Goal: Navigation & Orientation: Find specific page/section

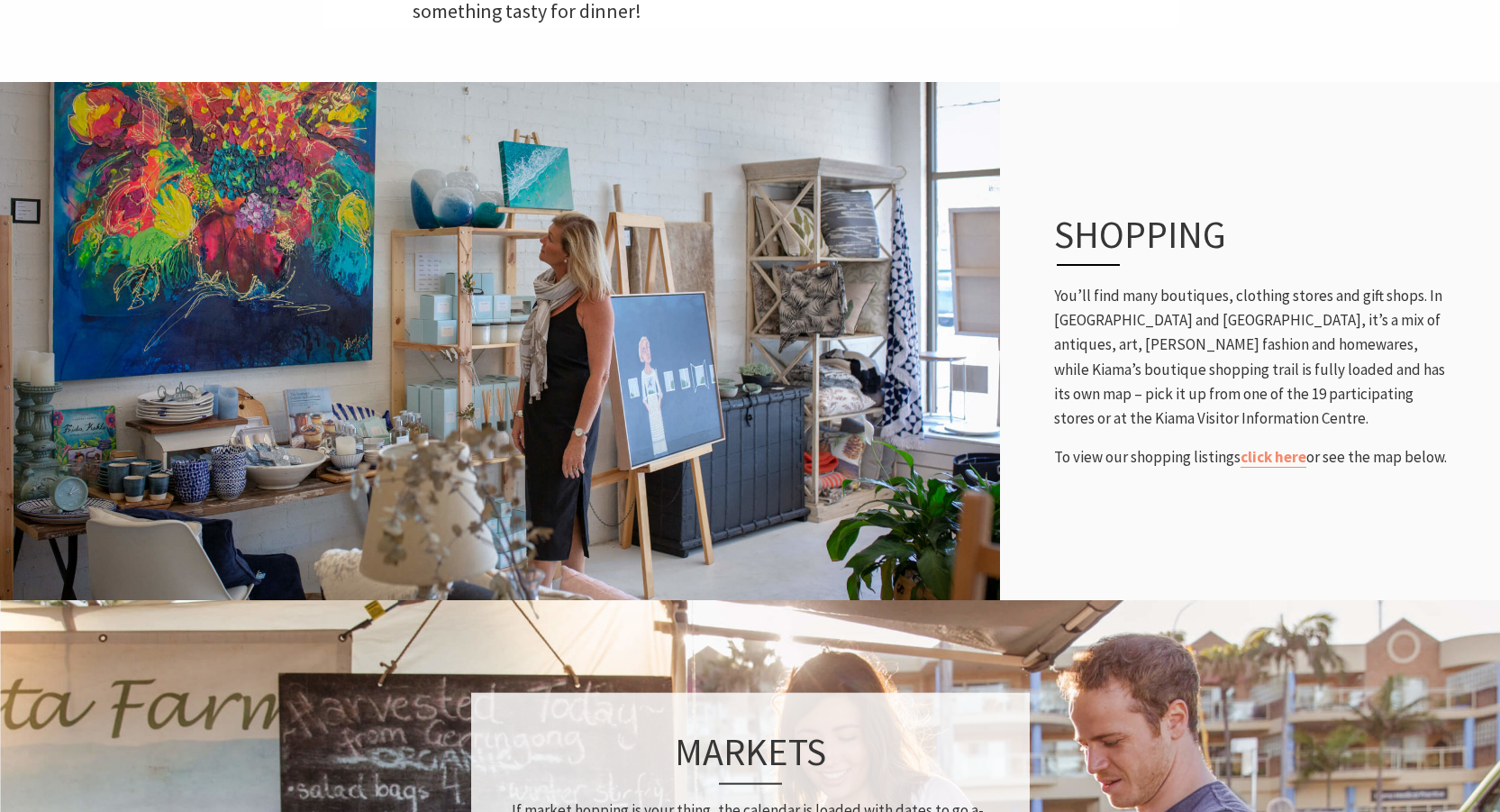
scroll to position [691, 0]
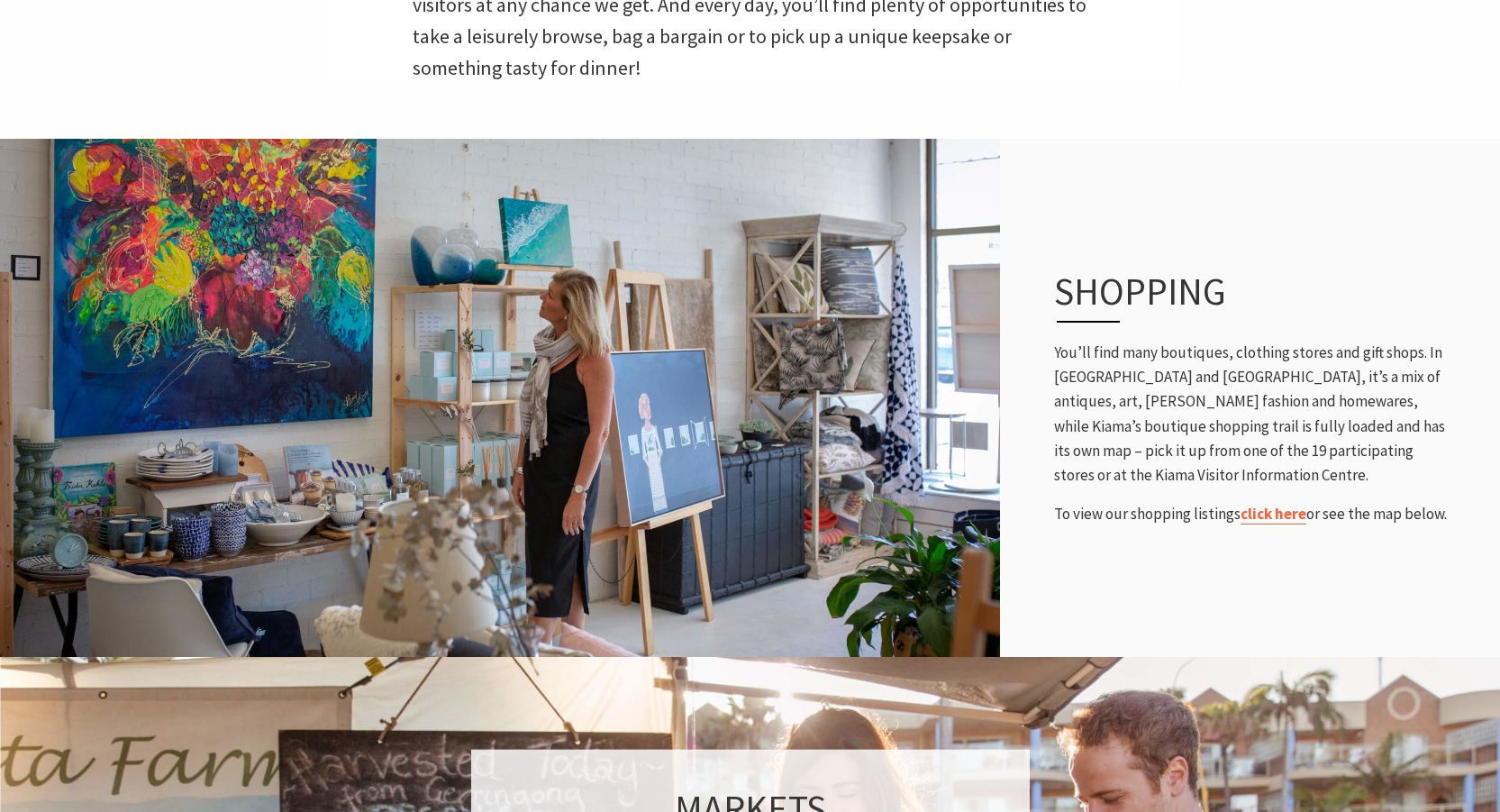
click at [1277, 513] on link "click here" at bounding box center [1273, 514] width 65 height 21
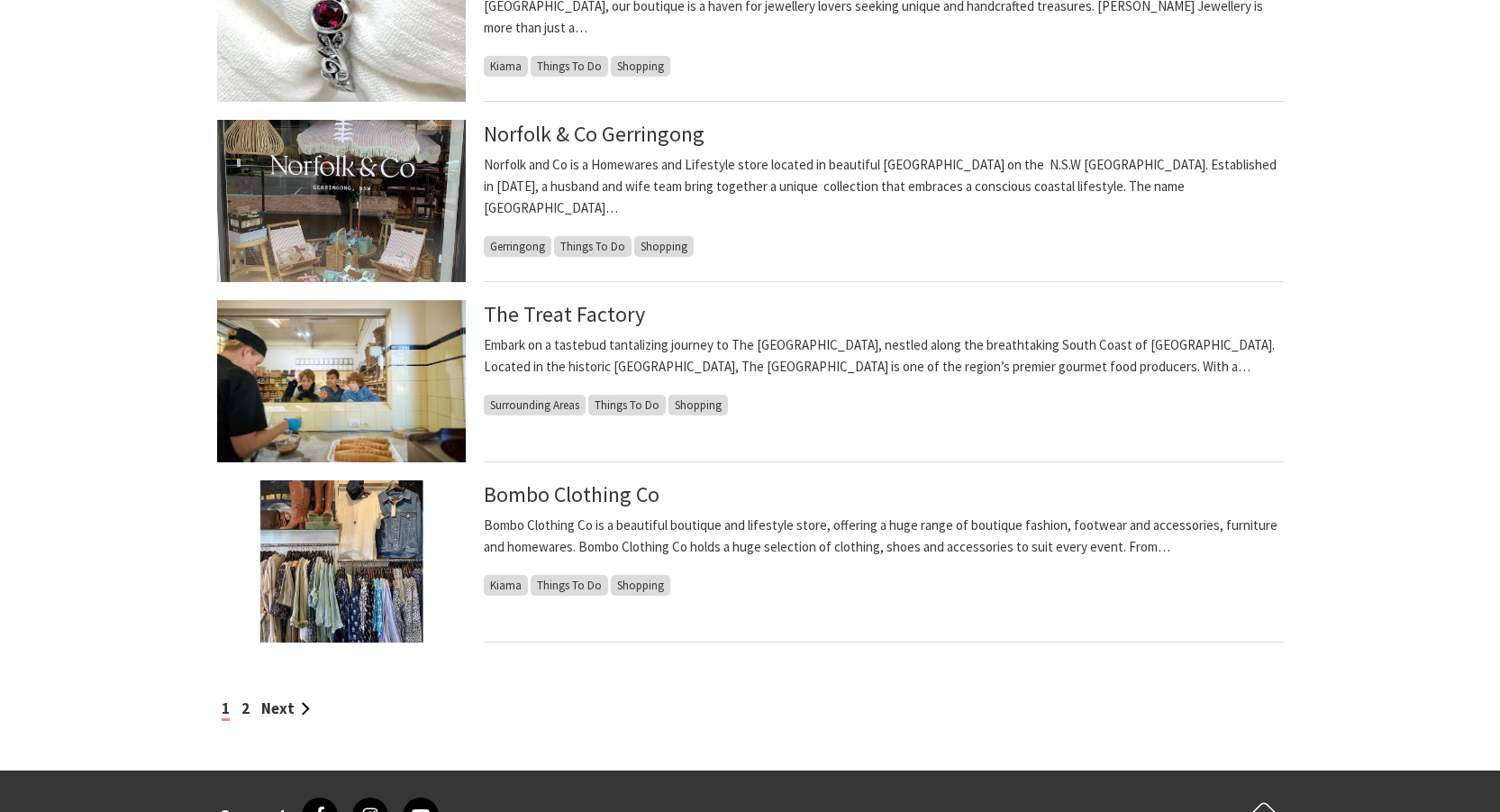
scroll to position [1332, 0]
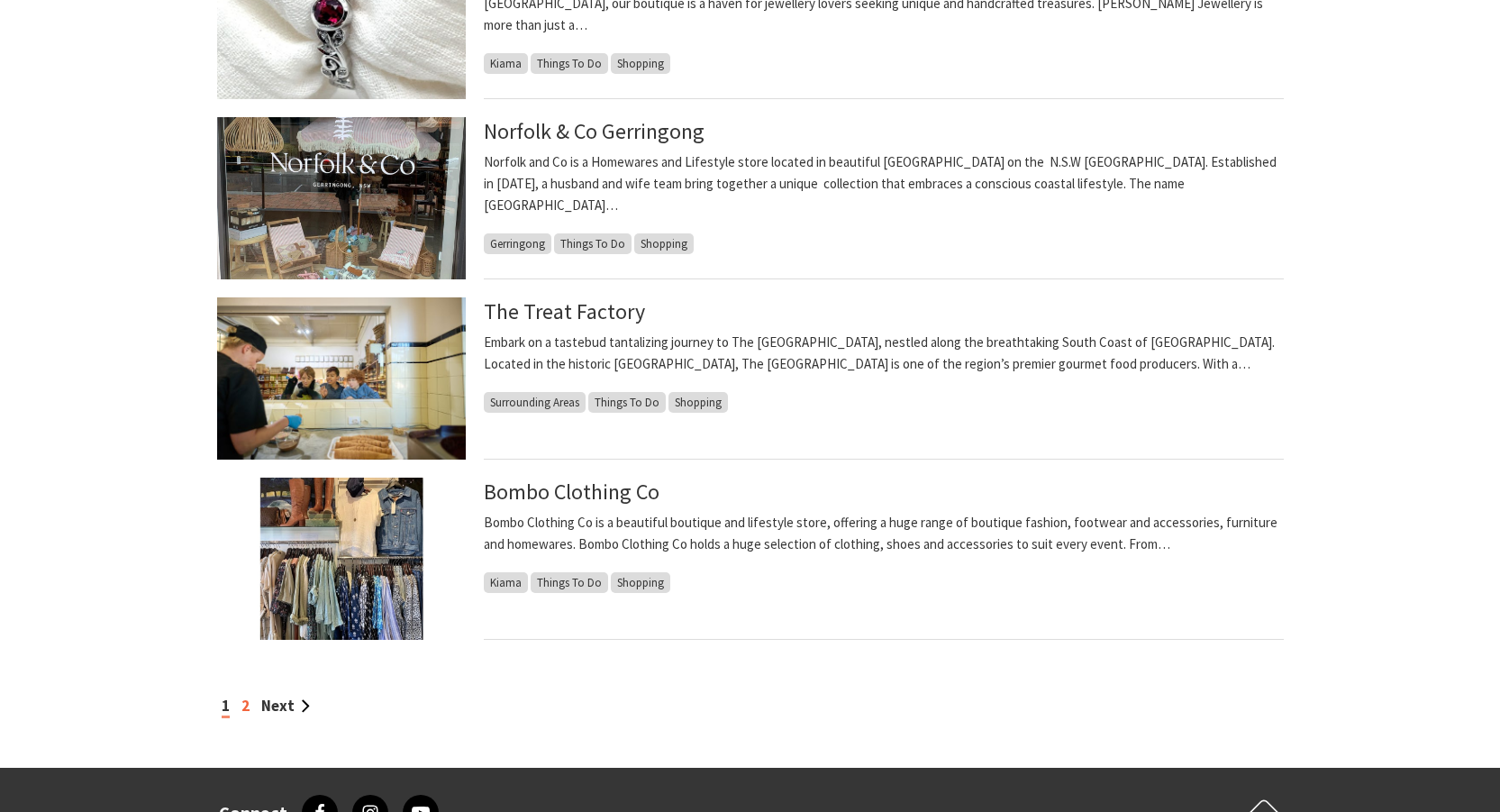
click at [244, 705] on link "2" at bounding box center [245, 705] width 9 height 20
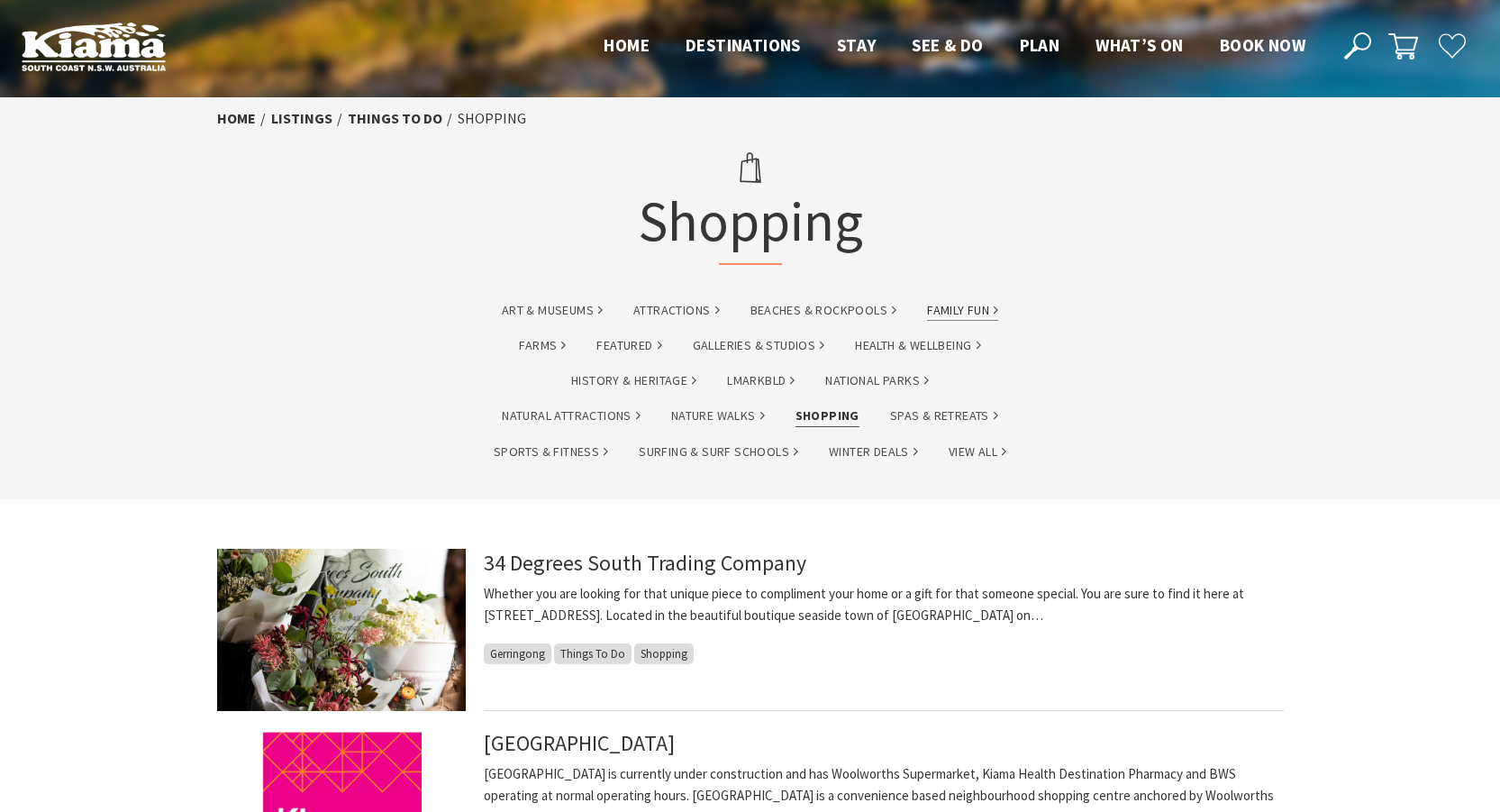
click at [978, 309] on link "Family Fun" at bounding box center [962, 311] width 71 height 21
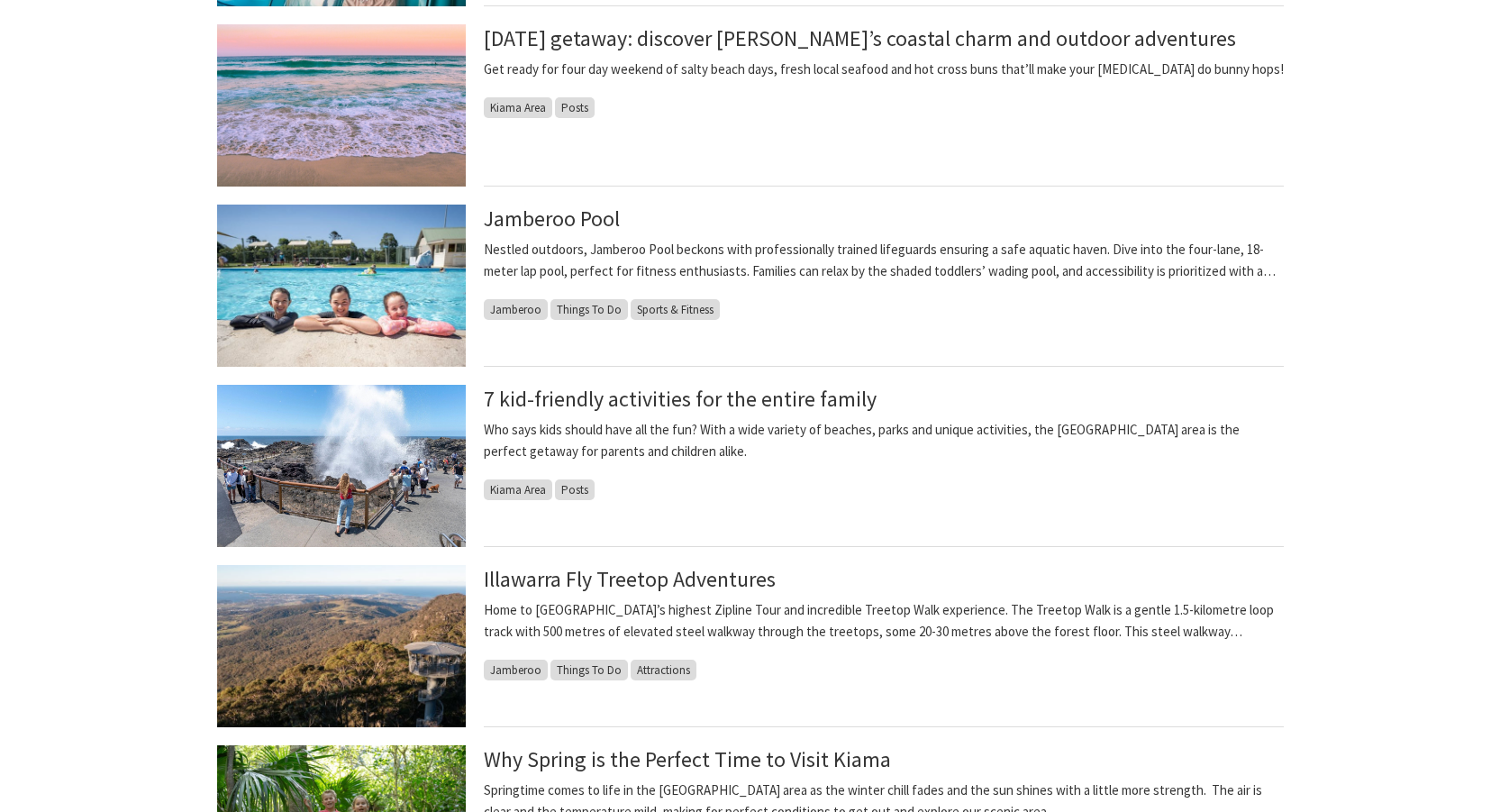
scroll to position [1088, 0]
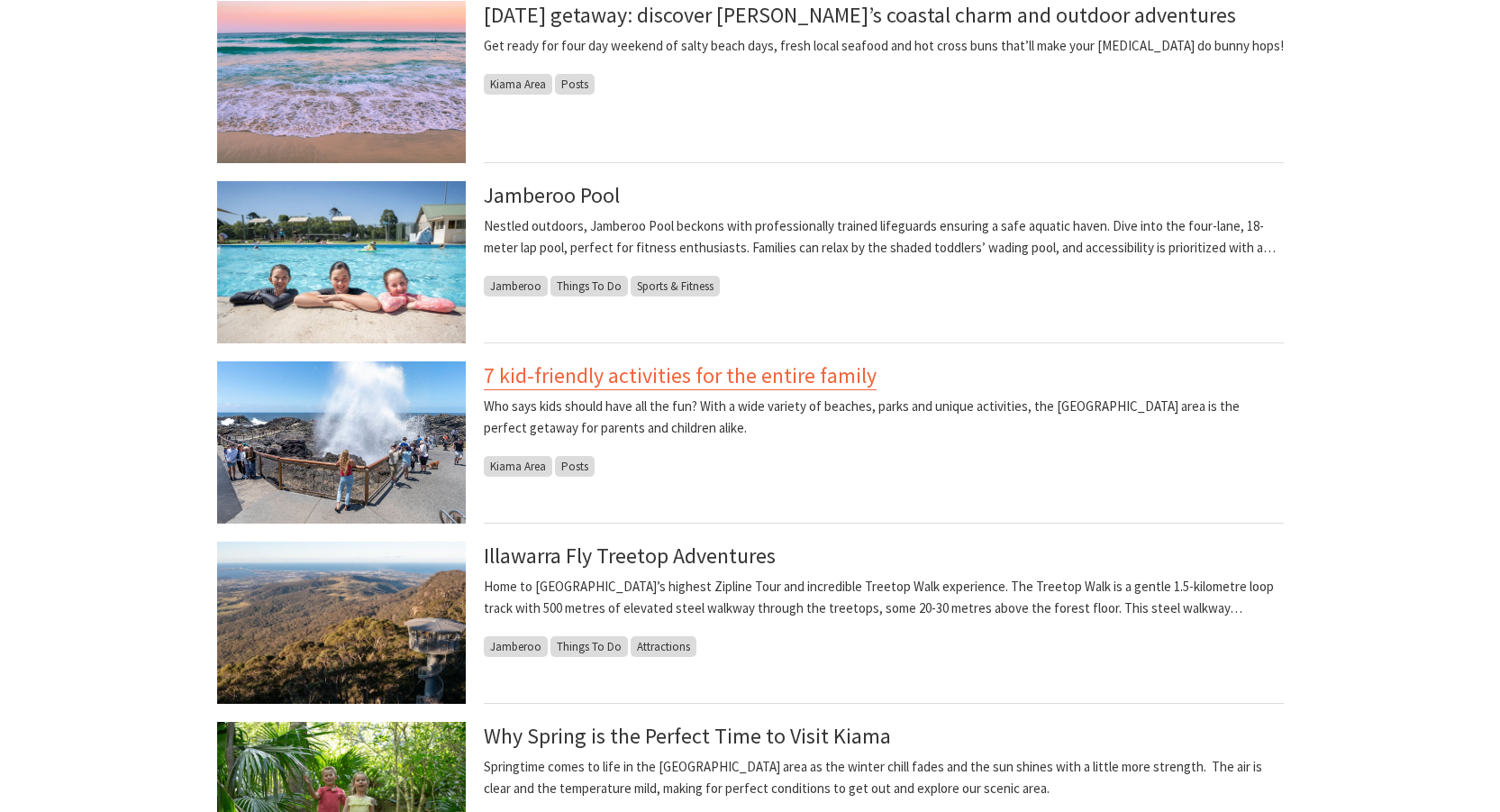
click at [650, 379] on link "7 kid-friendly activities for the entire family" at bounding box center [679, 375] width 392 height 28
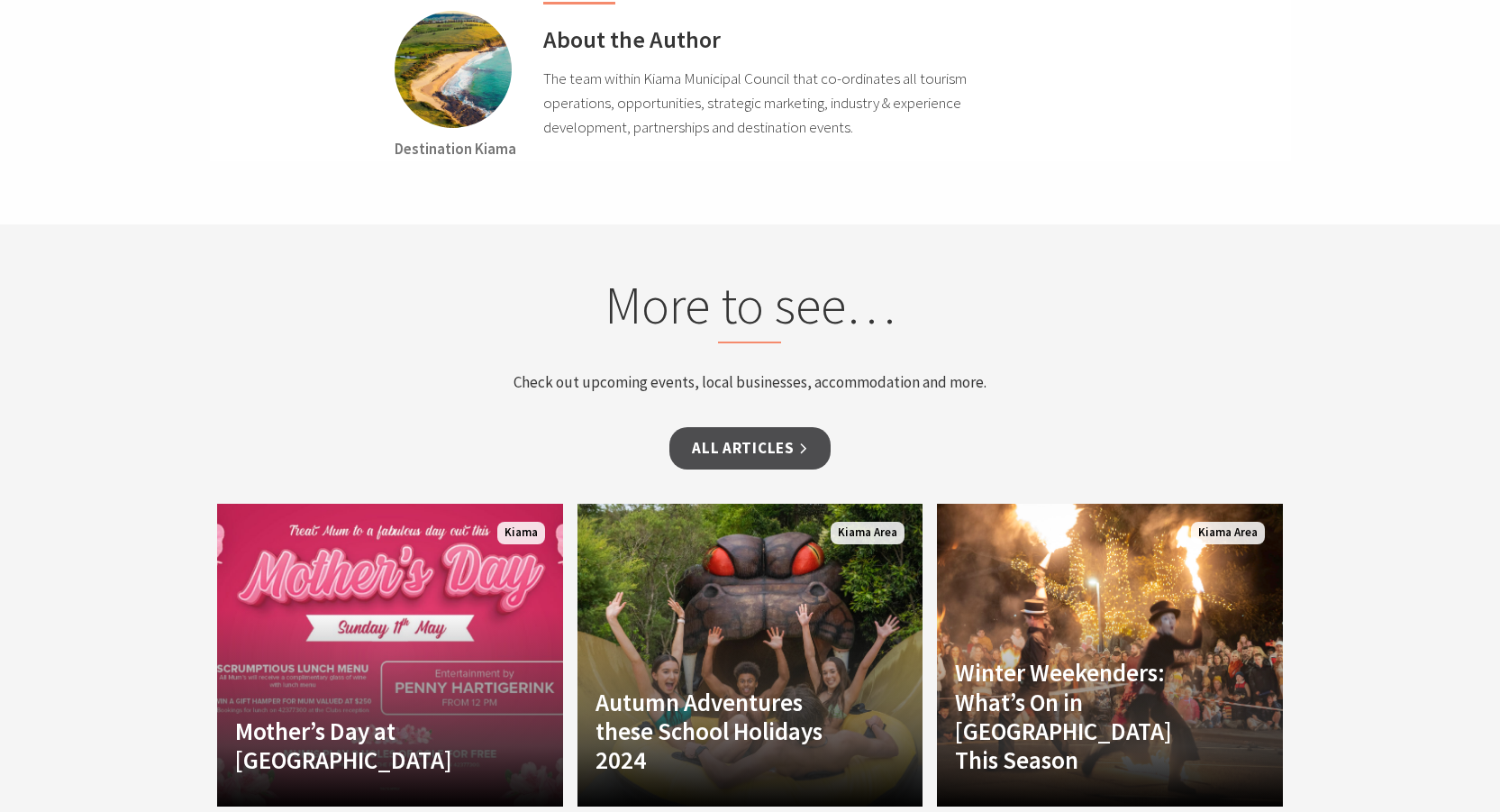
scroll to position [6407, 0]
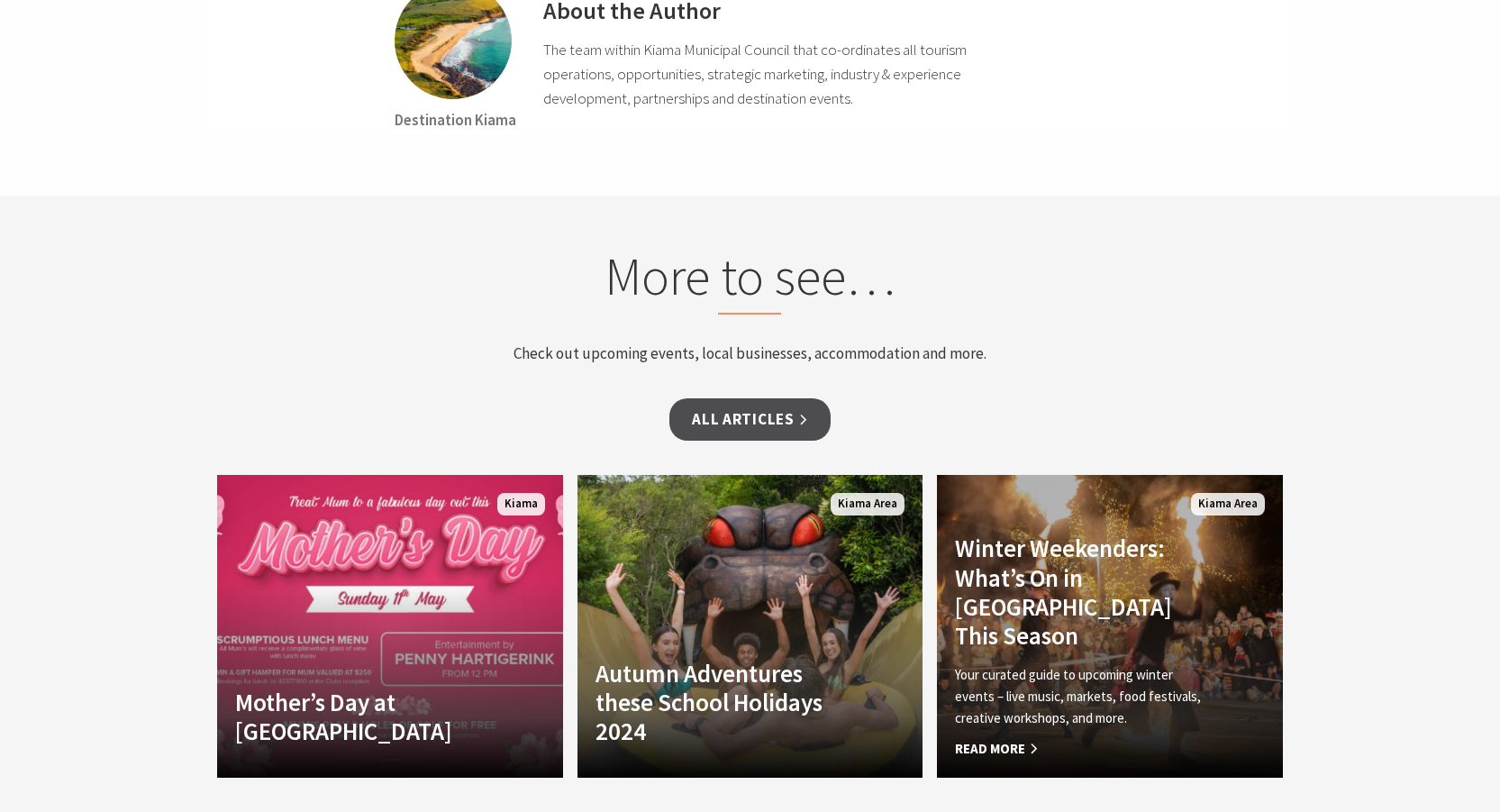
click at [1057, 580] on h4 "Winter Weekenders: What’s On in Kiama This Season" at bounding box center [1084, 592] width 258 height 117
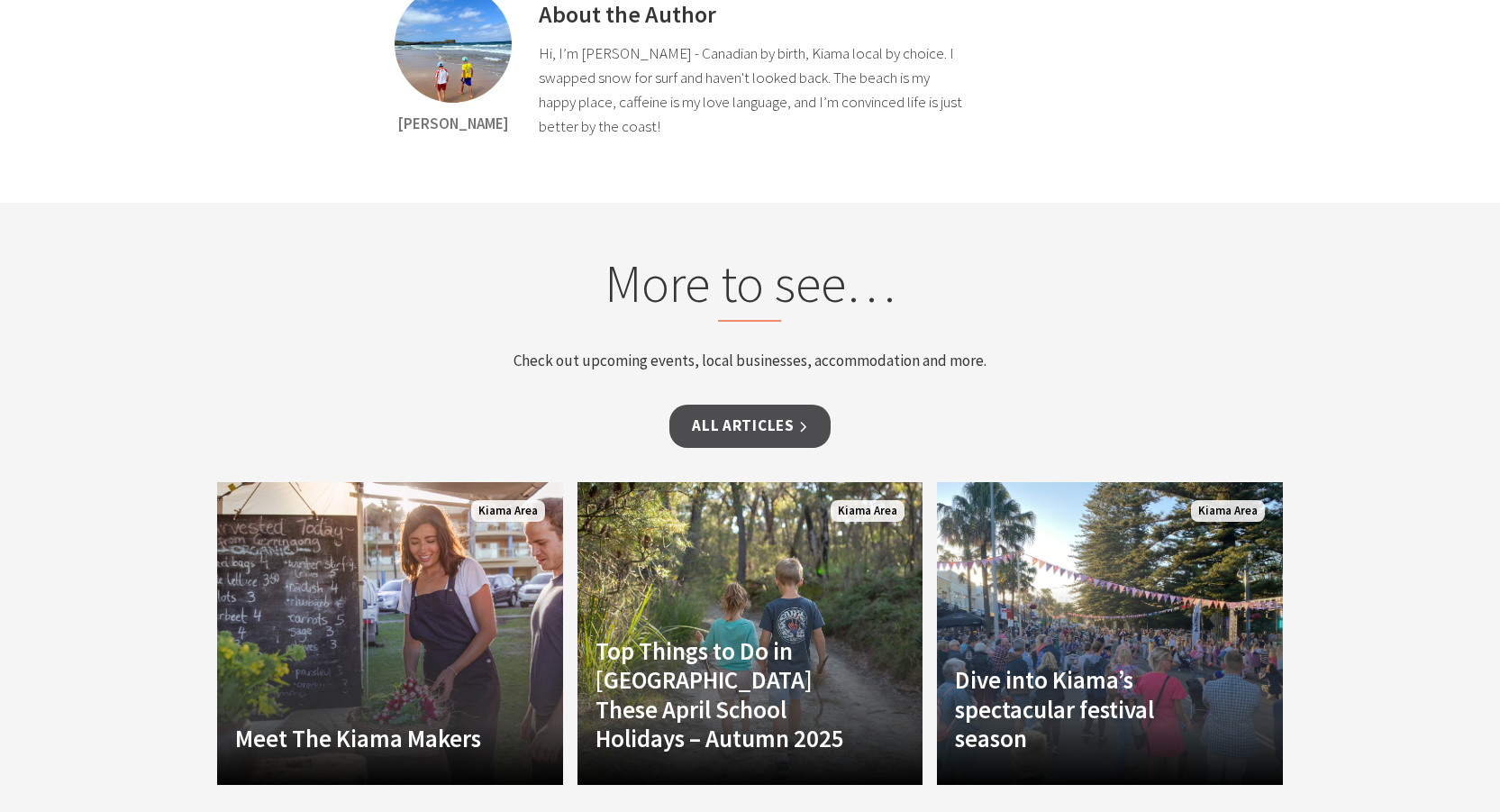
scroll to position [8981, 0]
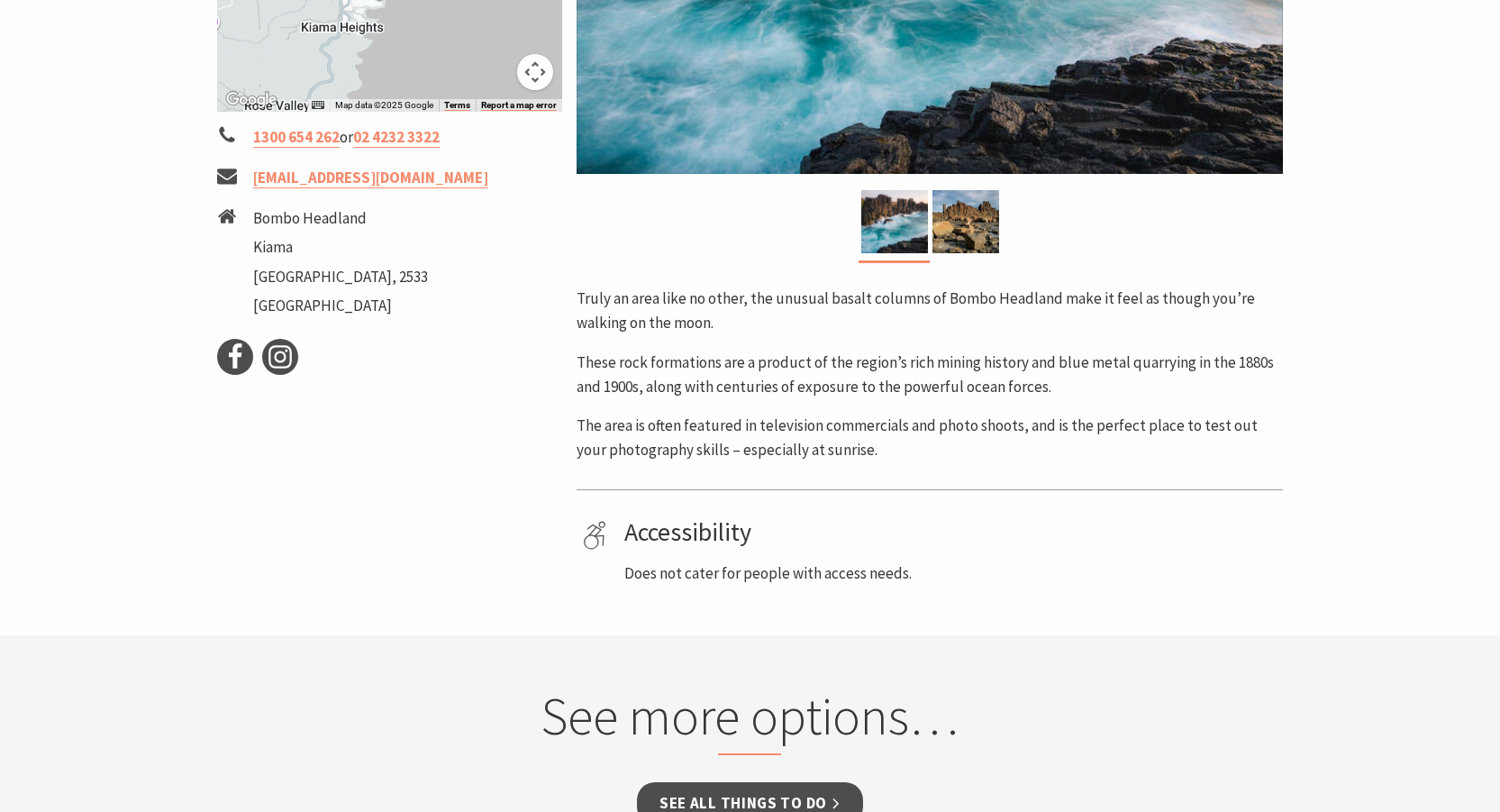
scroll to position [570, 0]
